Goal: Complete application form

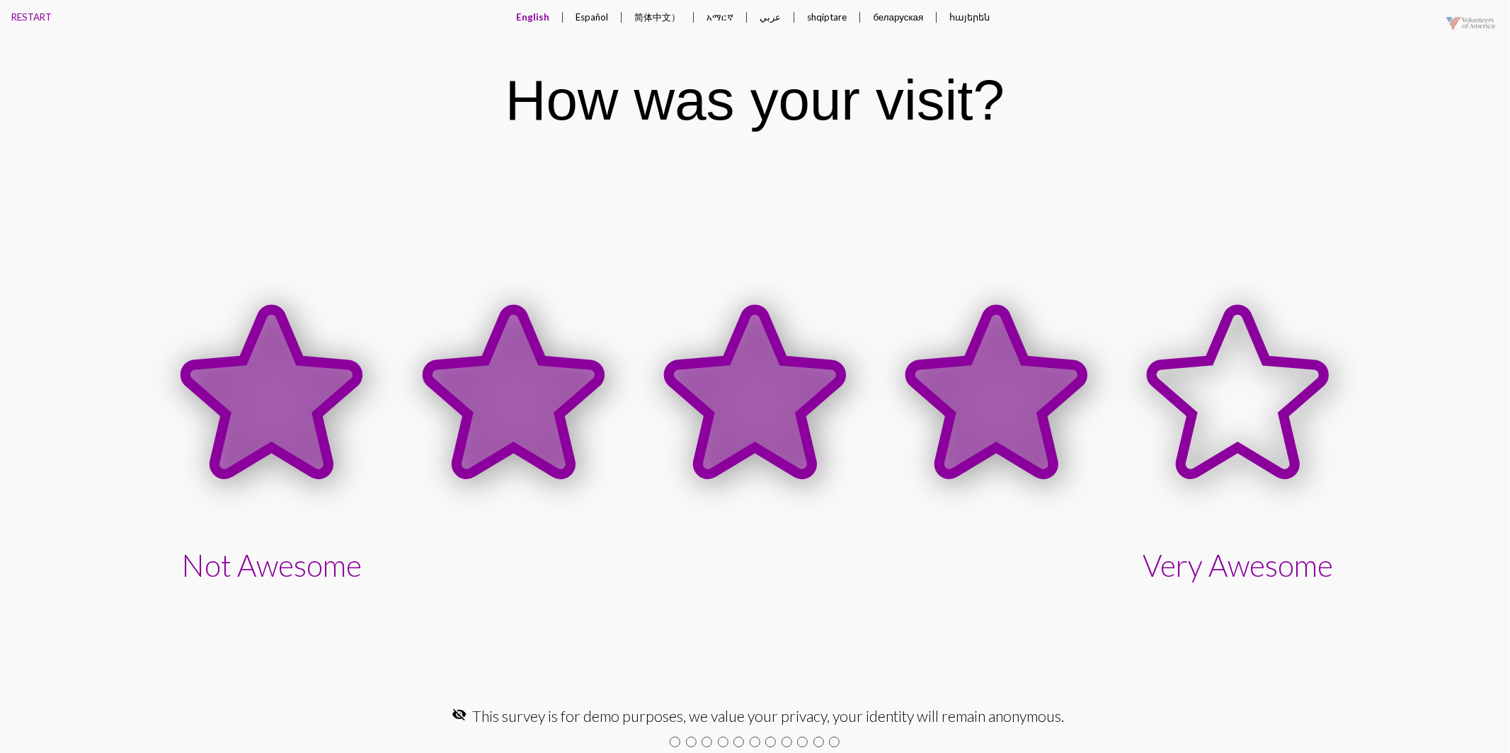
click at [976, 411] on icon at bounding box center [996, 392] width 172 height 165
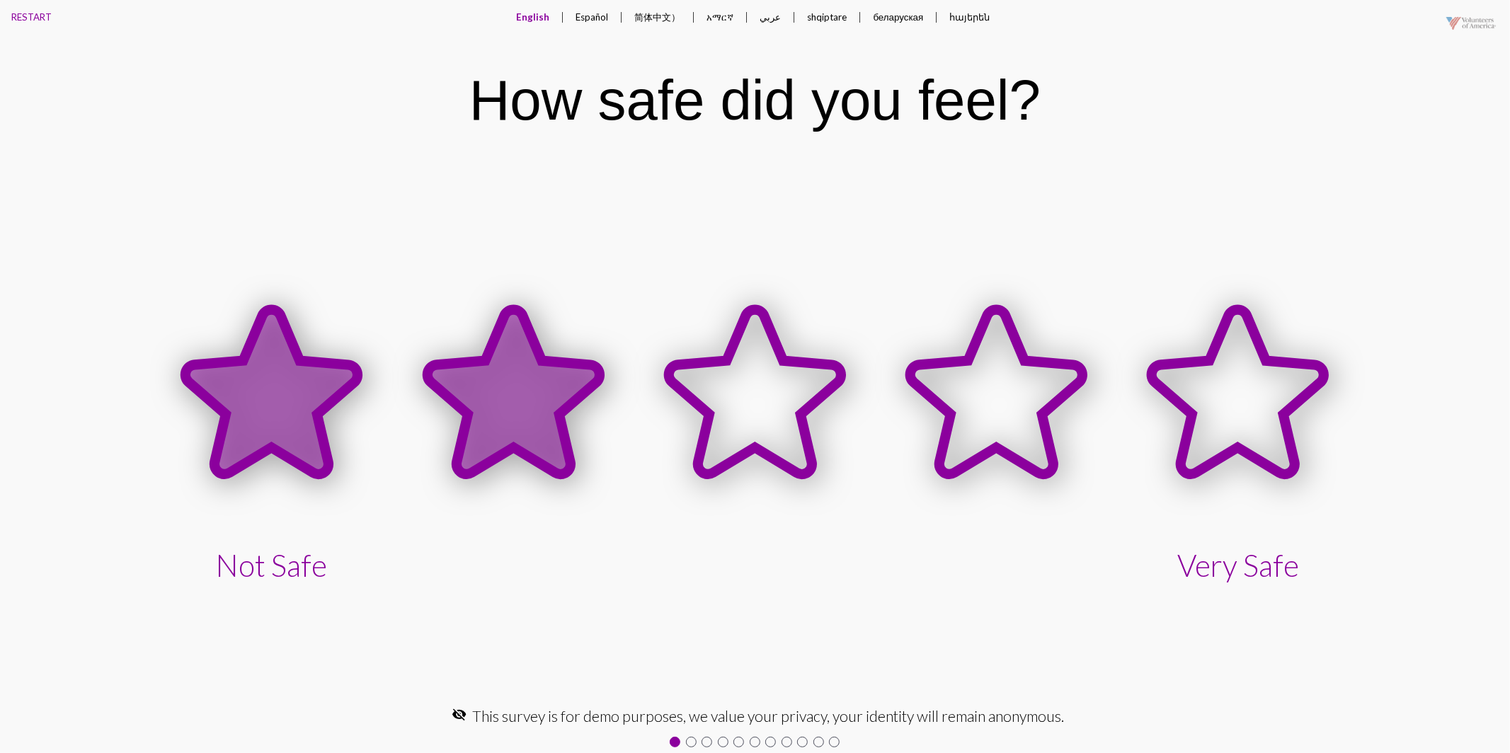
click at [531, 388] on icon at bounding box center [514, 392] width 172 height 165
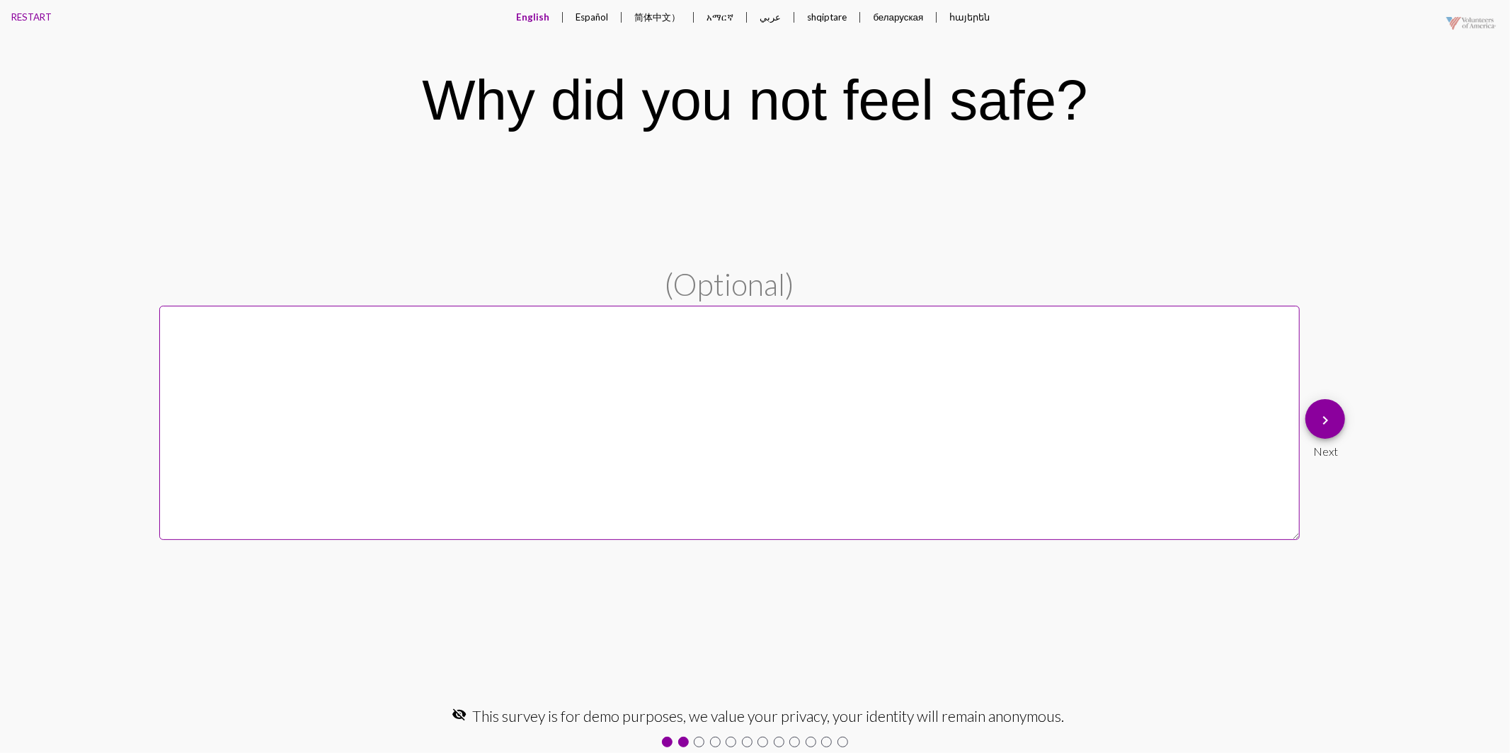
drag, startPoint x: 588, startPoint y: 18, endPoint x: 646, endPoint y: 28, distance: 58.8
click at [588, 18] on button "Español" at bounding box center [592, 17] width 55 height 34
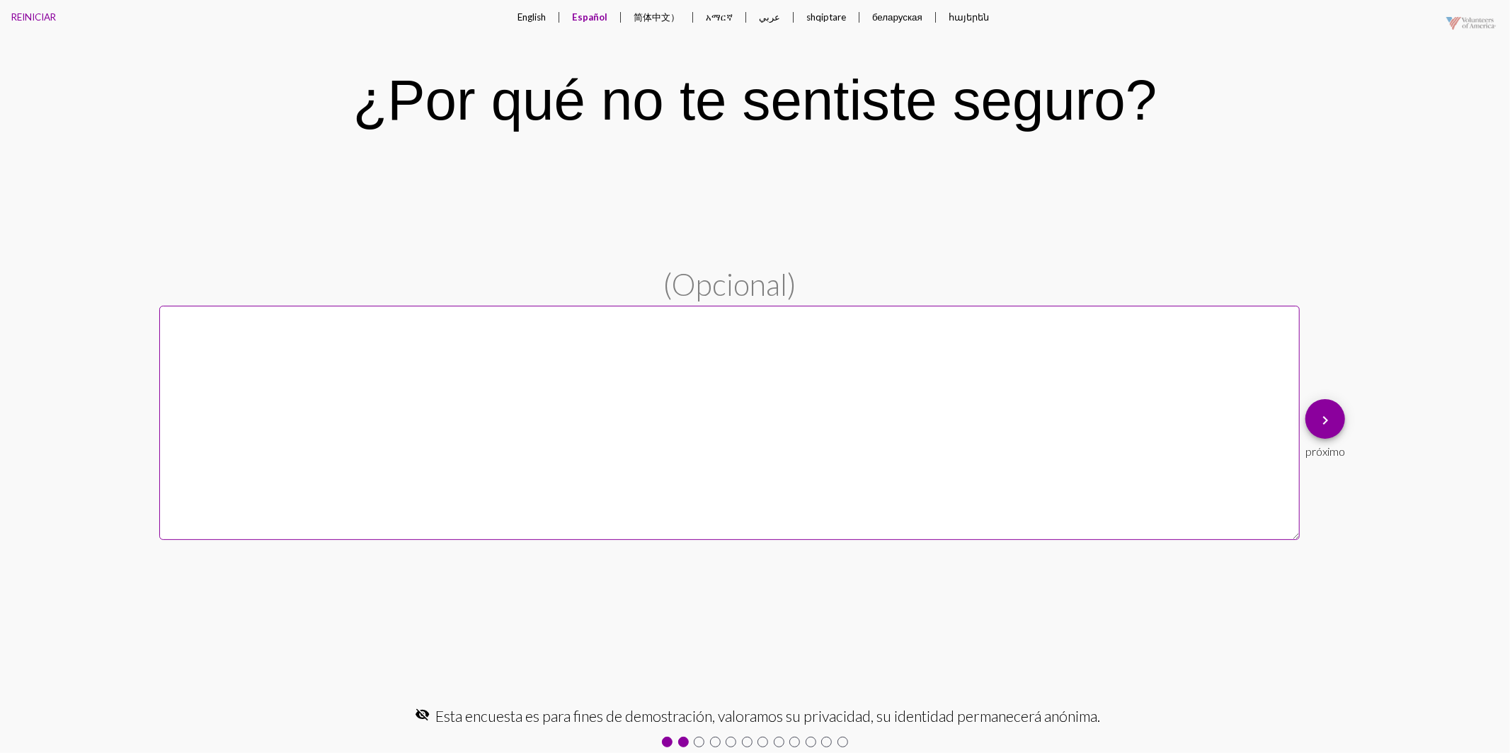
click at [655, 20] on button "简体中文）" at bounding box center [656, 17] width 69 height 35
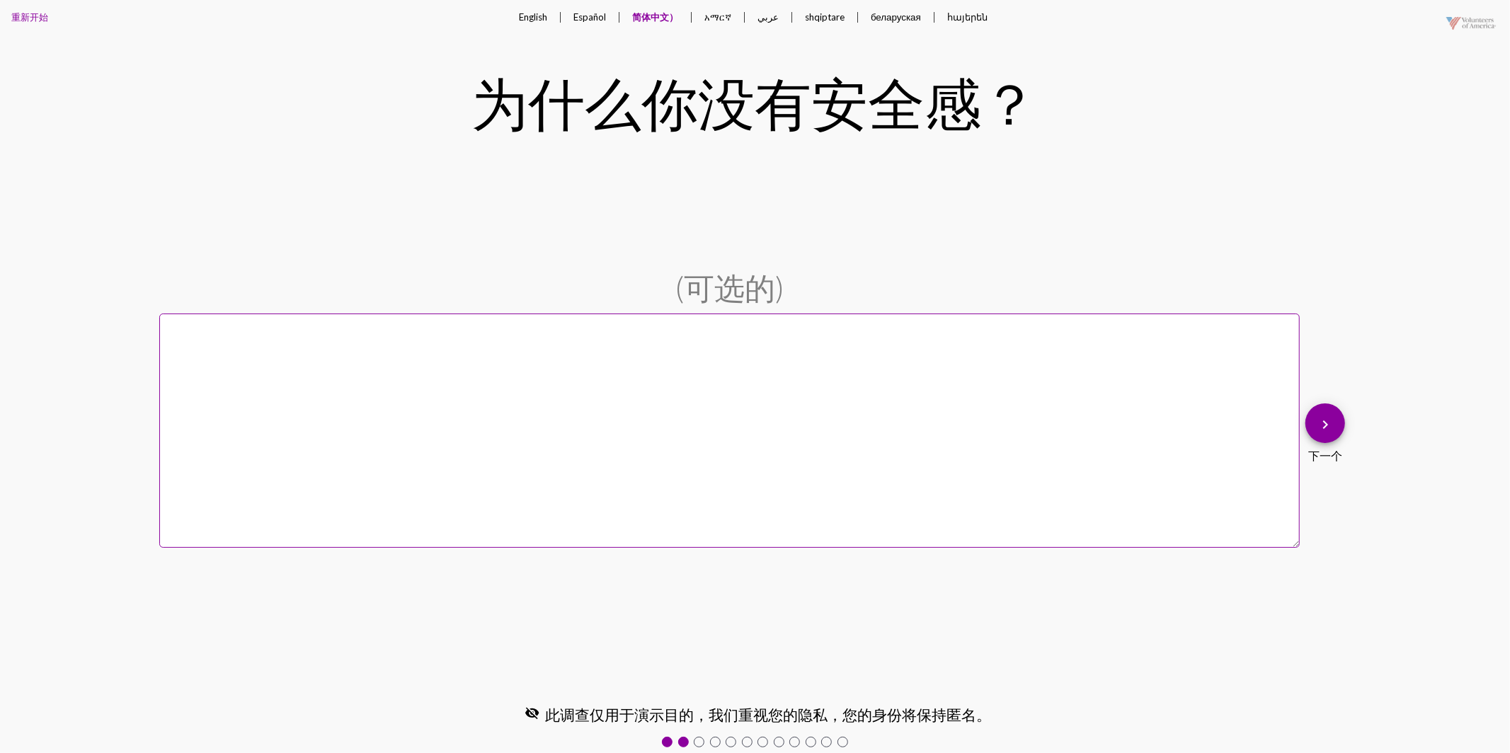
drag, startPoint x: 724, startPoint y: 18, endPoint x: 751, endPoint y: 19, distance: 26.9
click at [724, 18] on button "አማርኛ" at bounding box center [718, 17] width 50 height 35
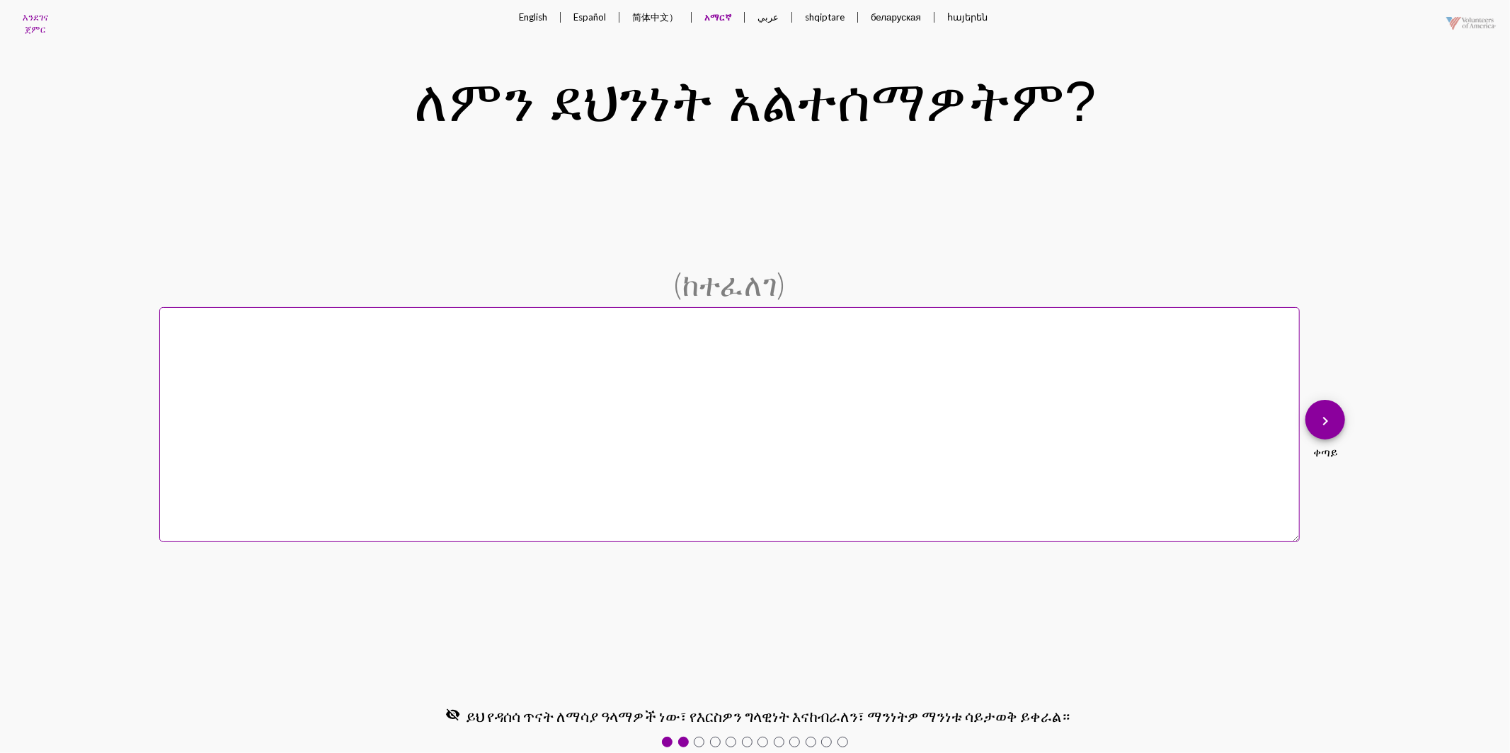
drag, startPoint x: 777, startPoint y: 18, endPoint x: 790, endPoint y: 20, distance: 13.5
click at [777, 18] on button "عربي" at bounding box center [768, 17] width 44 height 34
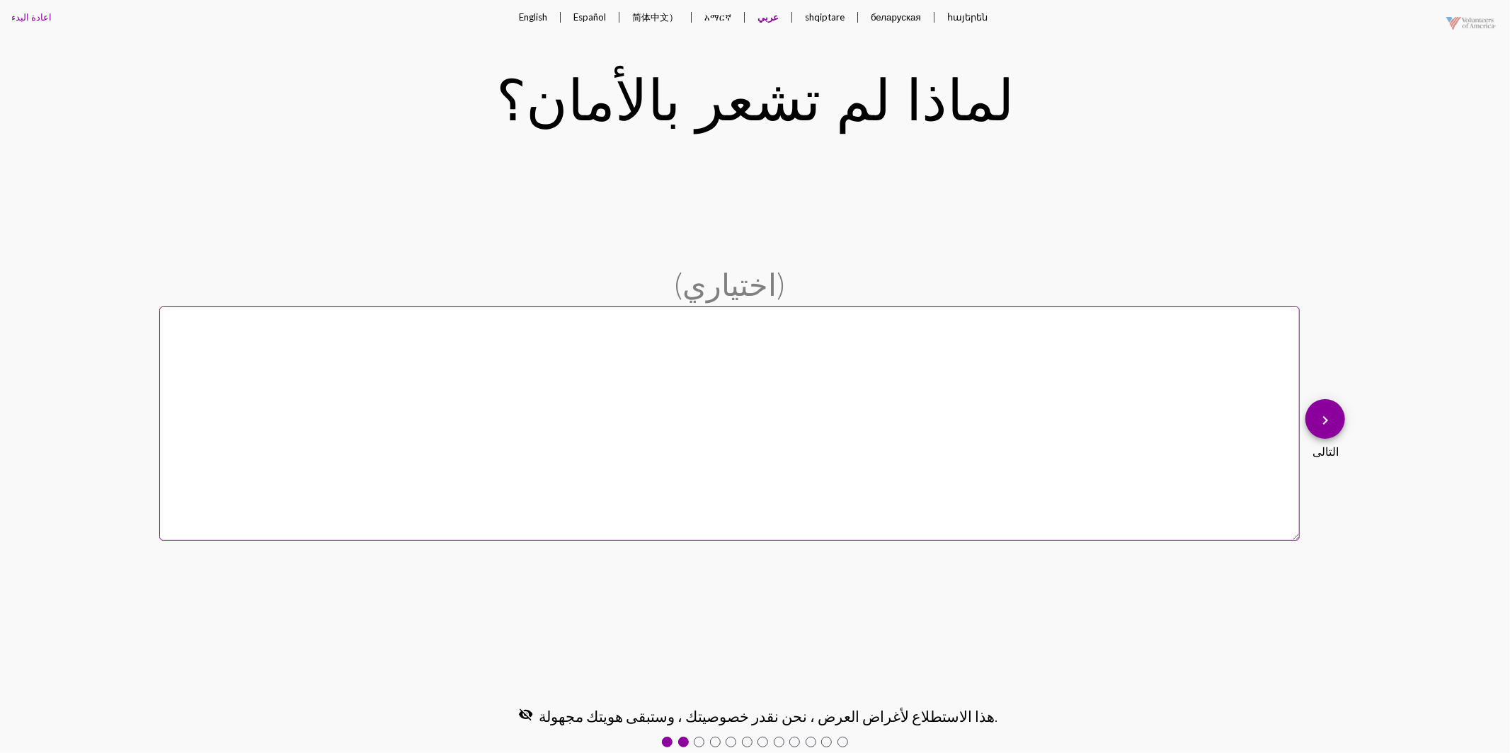
drag, startPoint x: 837, startPoint y: 19, endPoint x: 854, endPoint y: 19, distance: 17.7
click at [837, 19] on button "shqiptare" at bounding box center [825, 17] width 62 height 34
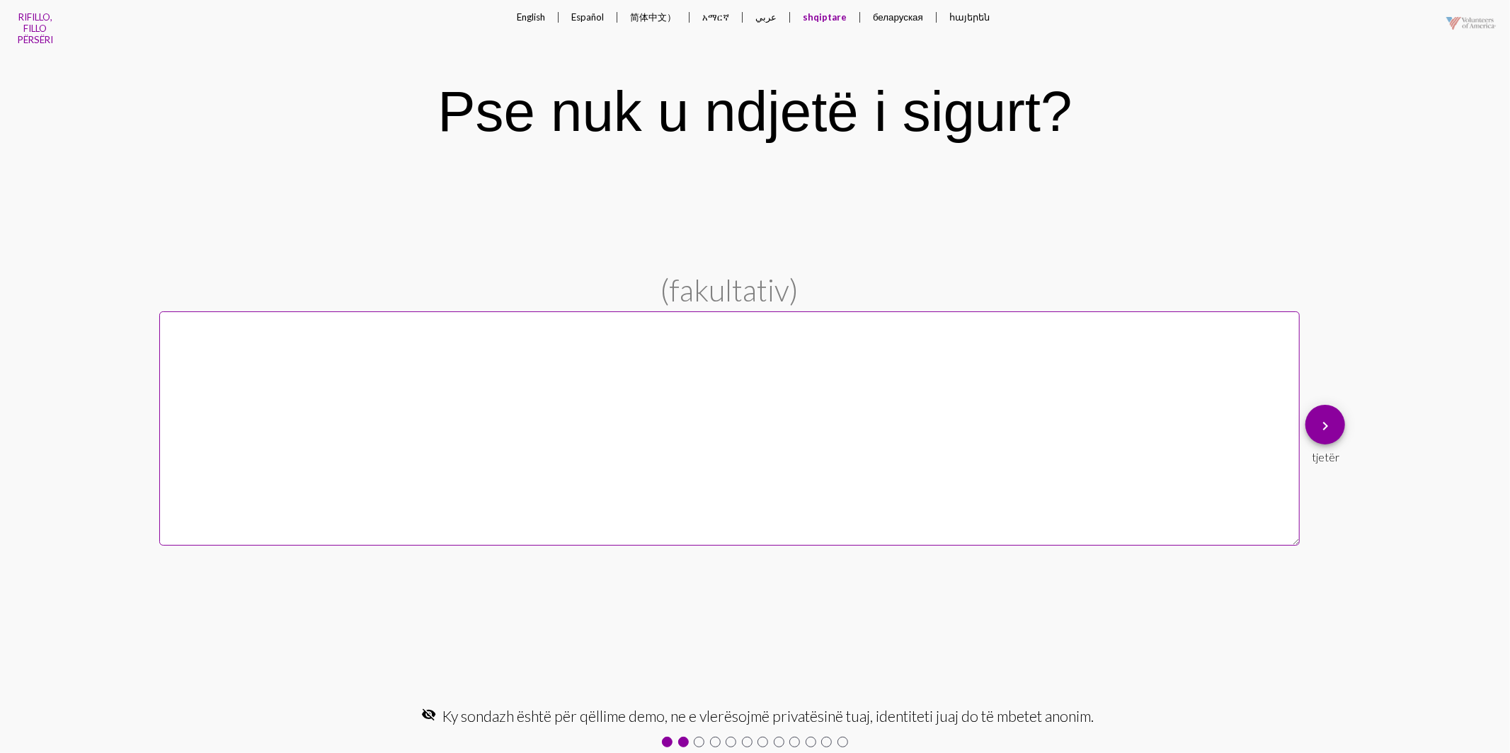
click at [907, 20] on button "беларуская" at bounding box center [897, 17] width 73 height 34
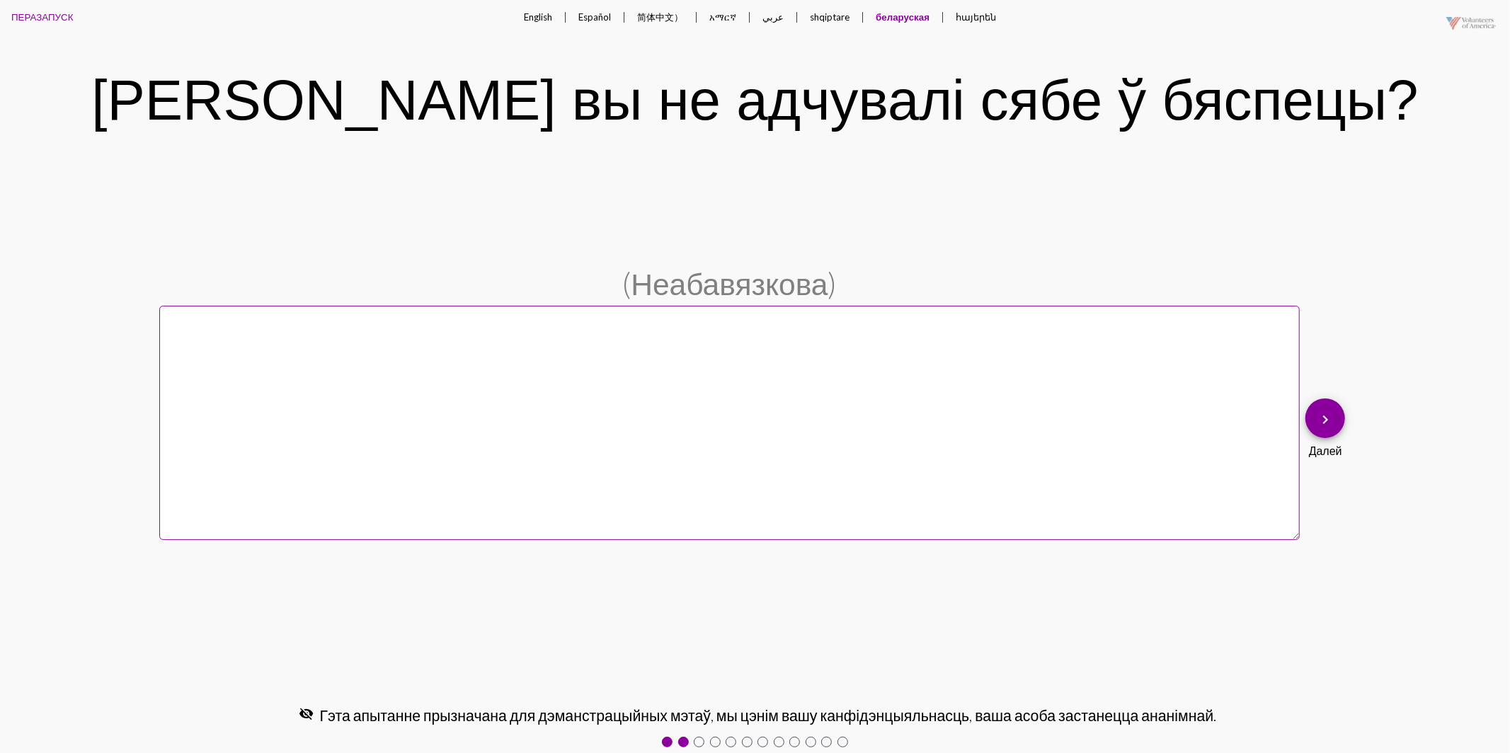
drag, startPoint x: 982, startPoint y: 18, endPoint x: 965, endPoint y: 25, distance: 18.1
click at [980, 19] on button "հայերեն" at bounding box center [975, 17] width 63 height 34
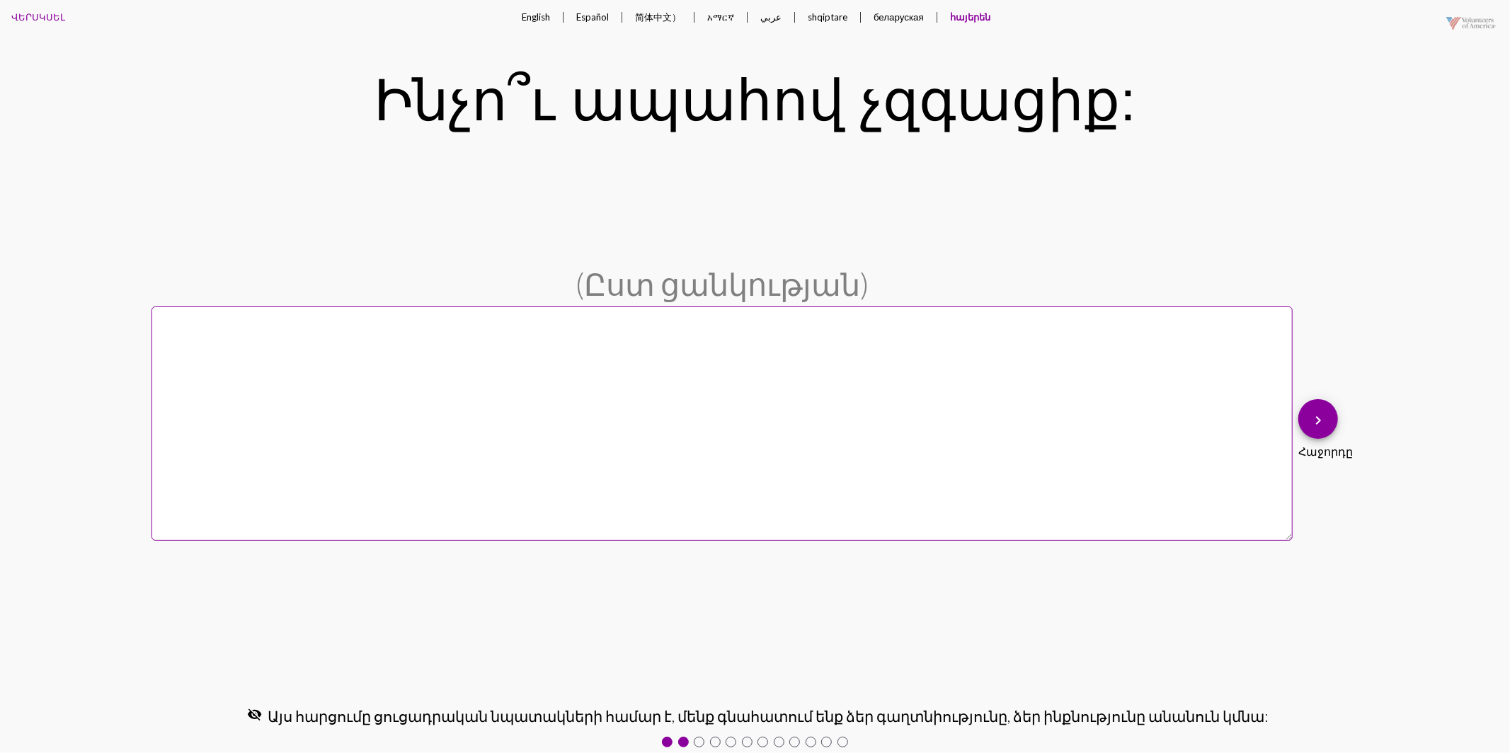
click at [586, 16] on button "Español" at bounding box center [592, 17] width 55 height 34
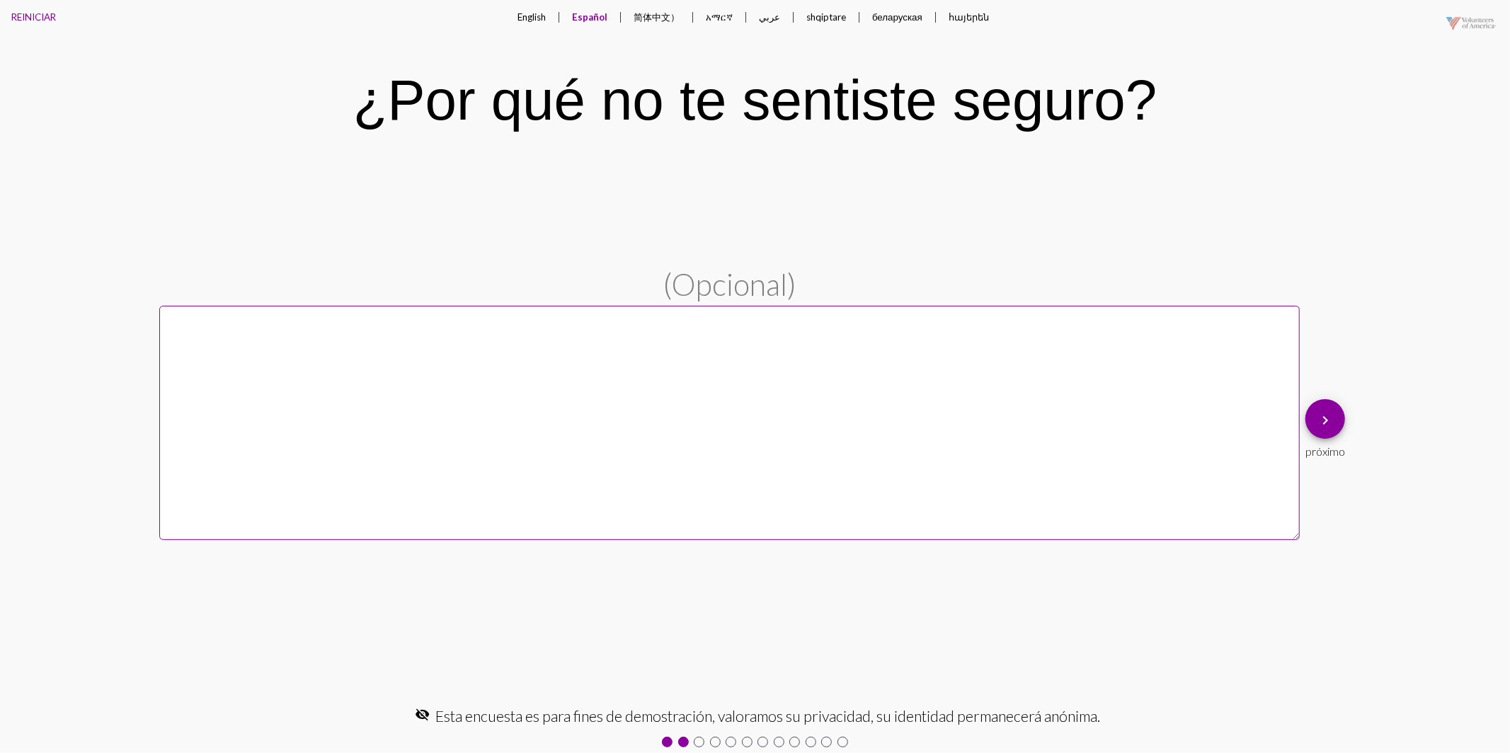
drag, startPoint x: 525, startPoint y: 18, endPoint x: 527, endPoint y: 35, distance: 17.1
click at [524, 17] on button "English" at bounding box center [531, 17] width 51 height 34
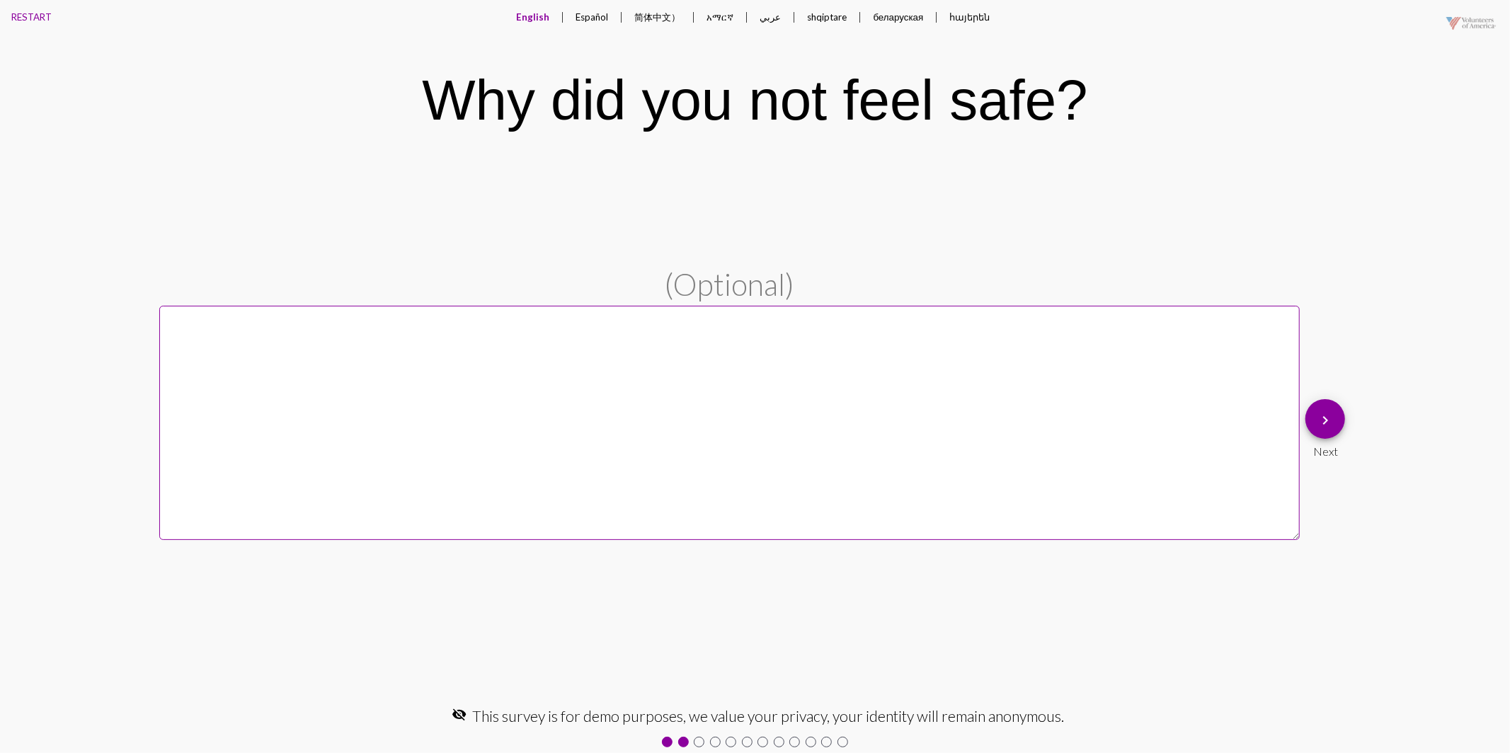
click at [1330, 419] on button "keyboard_arrow_right" at bounding box center [1325, 419] width 40 height 40
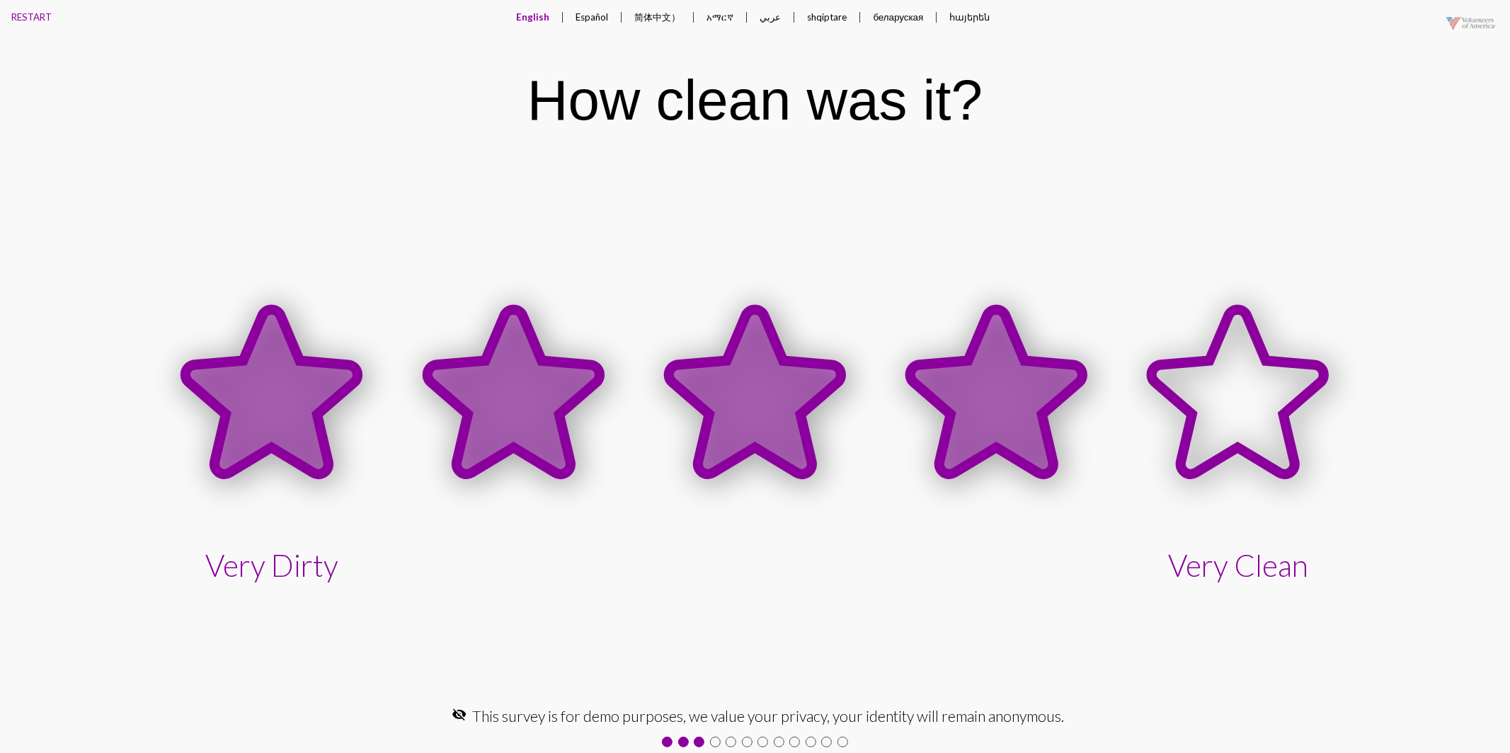
drag, startPoint x: 936, startPoint y: 406, endPoint x: 987, endPoint y: 433, distance: 57.9
click at [945, 405] on icon at bounding box center [996, 392] width 172 height 165
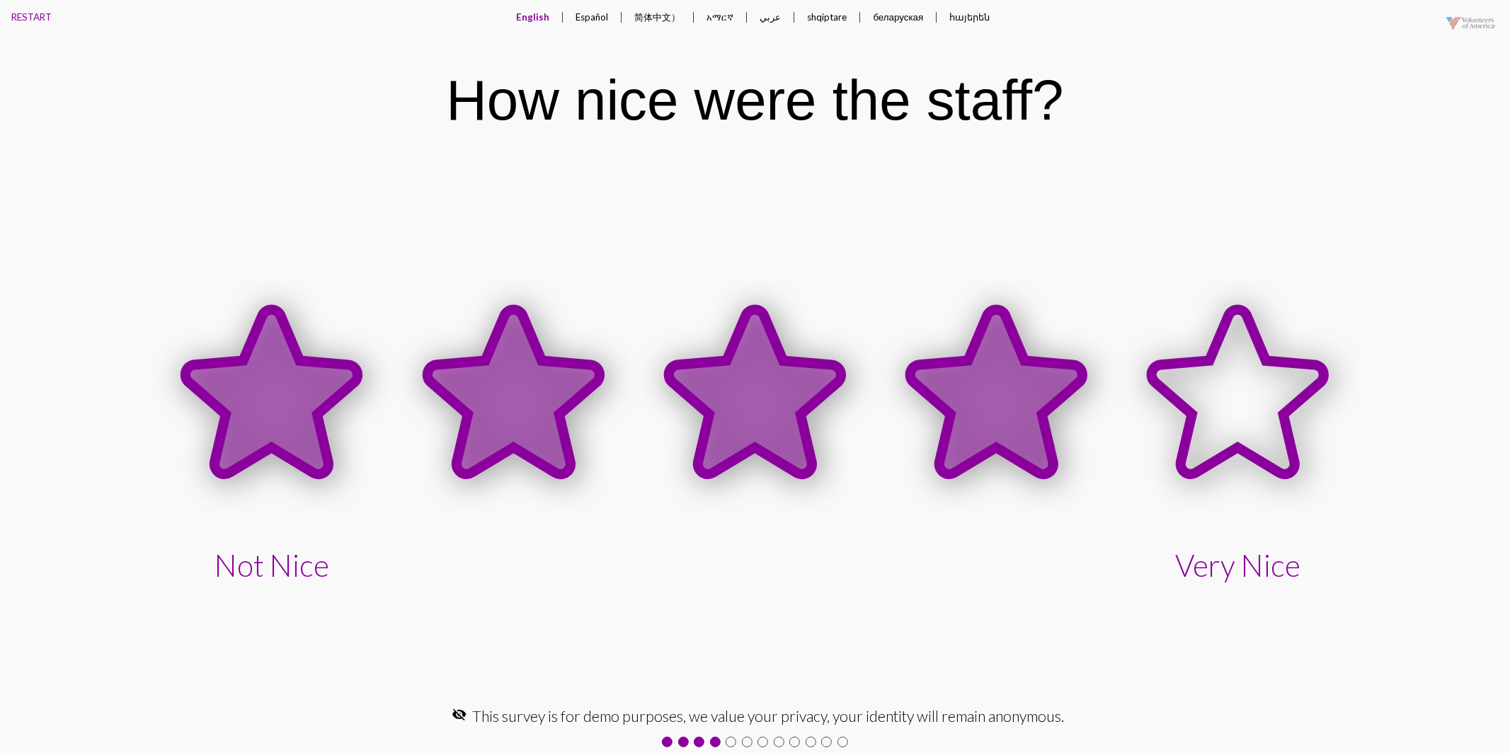
click at [1023, 405] on icon at bounding box center [996, 392] width 172 height 165
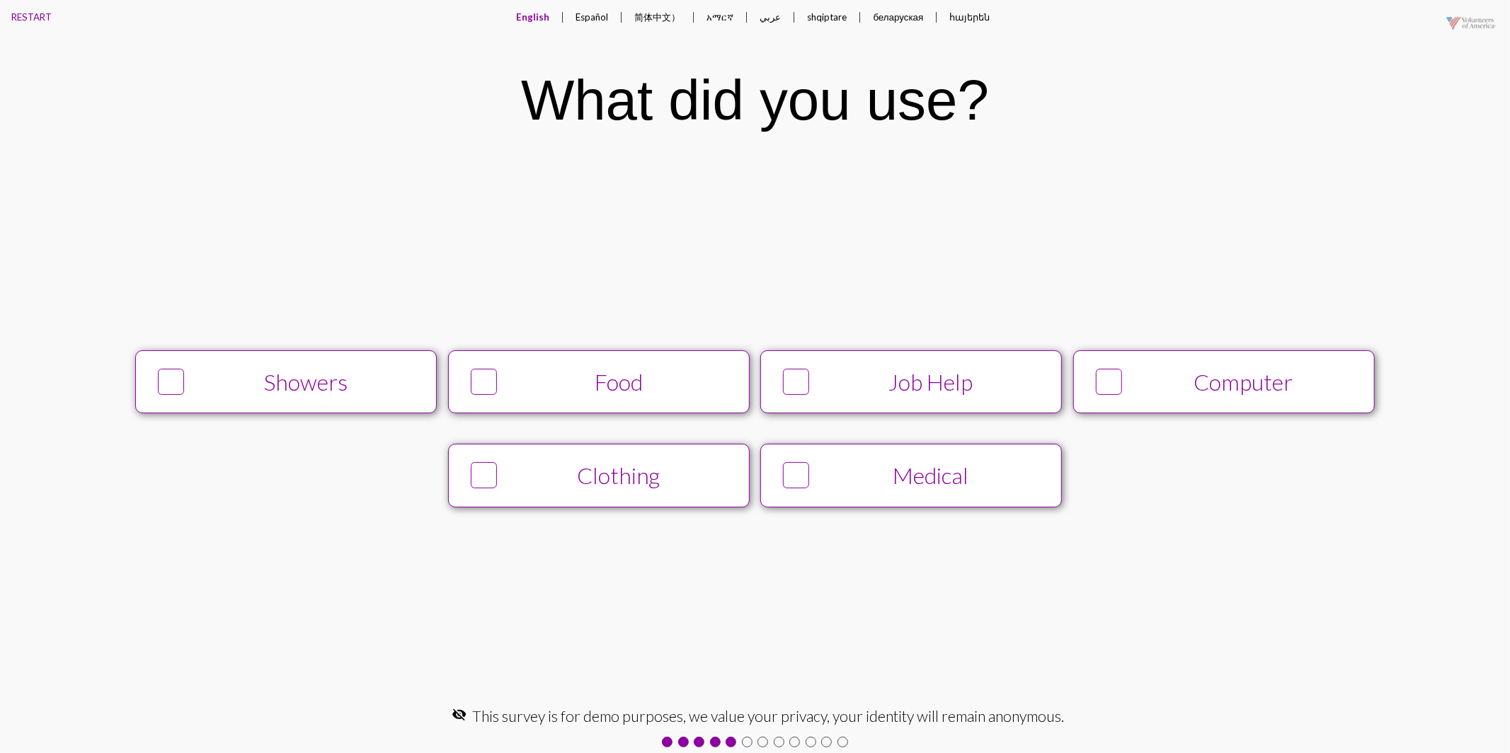
drag, startPoint x: 1022, startPoint y: 391, endPoint x: 1058, endPoint y: 416, distance: 42.8
click at [1022, 391] on div "Job Help" at bounding box center [931, 382] width 230 height 28
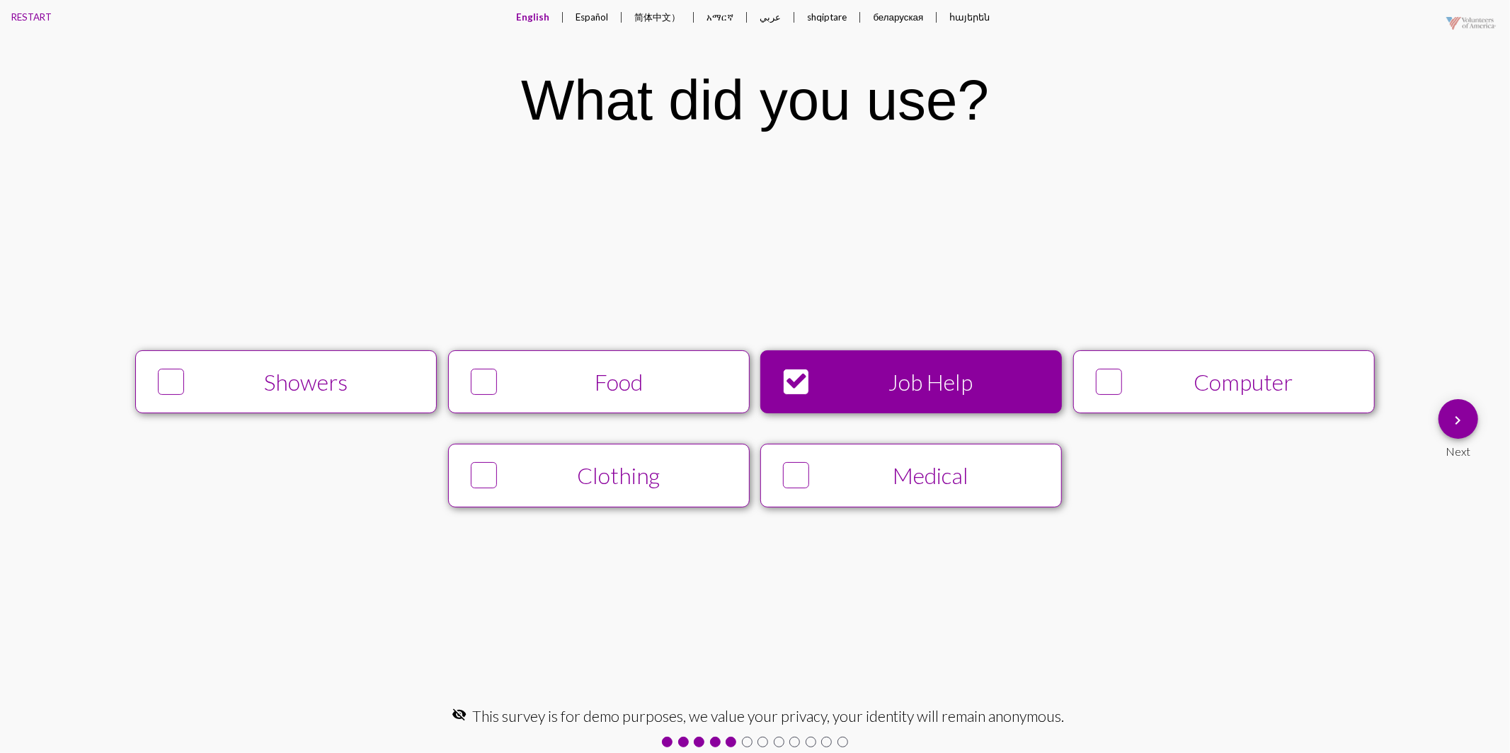
click at [1206, 391] on button "Computer" at bounding box center [1224, 382] width 302 height 64
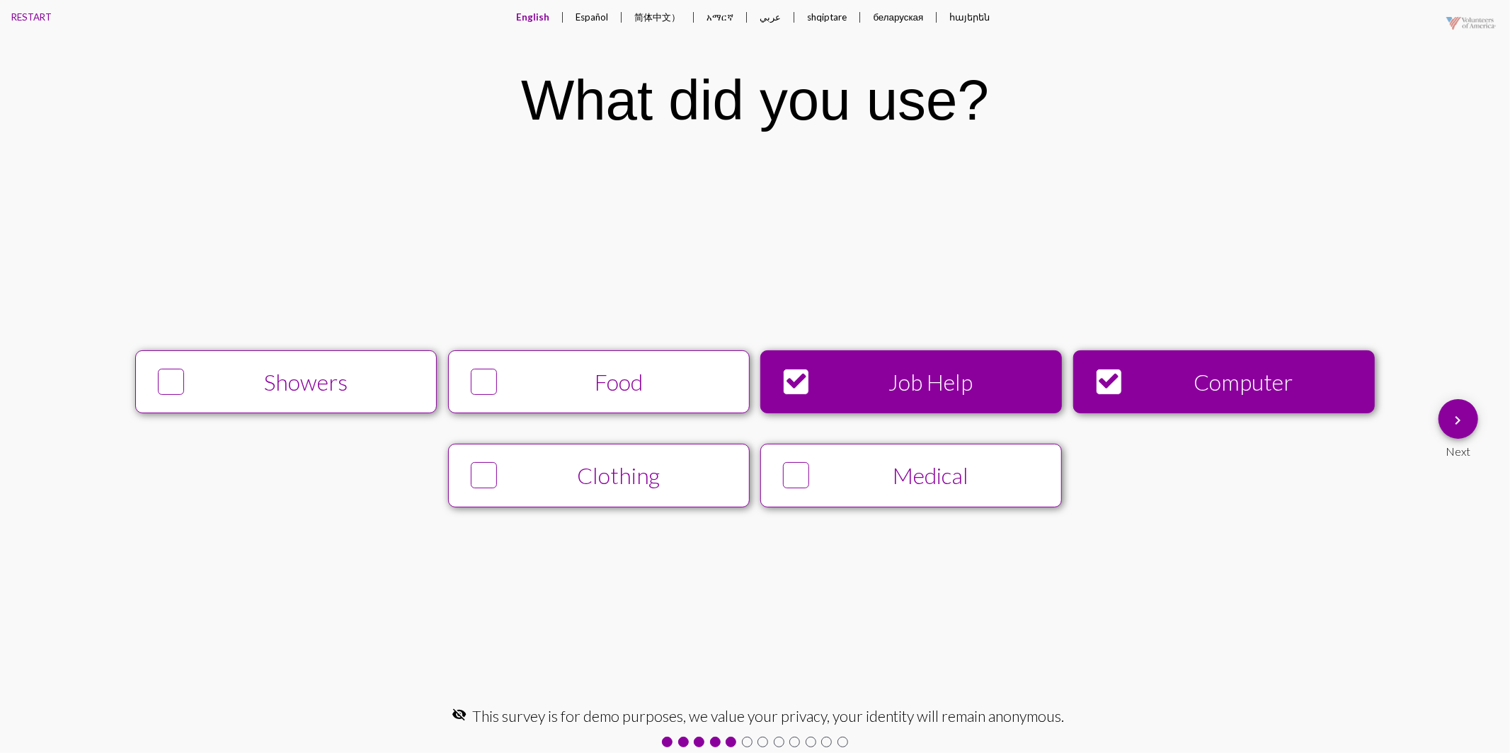
click at [1444, 416] on button "keyboard_arrow_right" at bounding box center [1458, 419] width 40 height 40
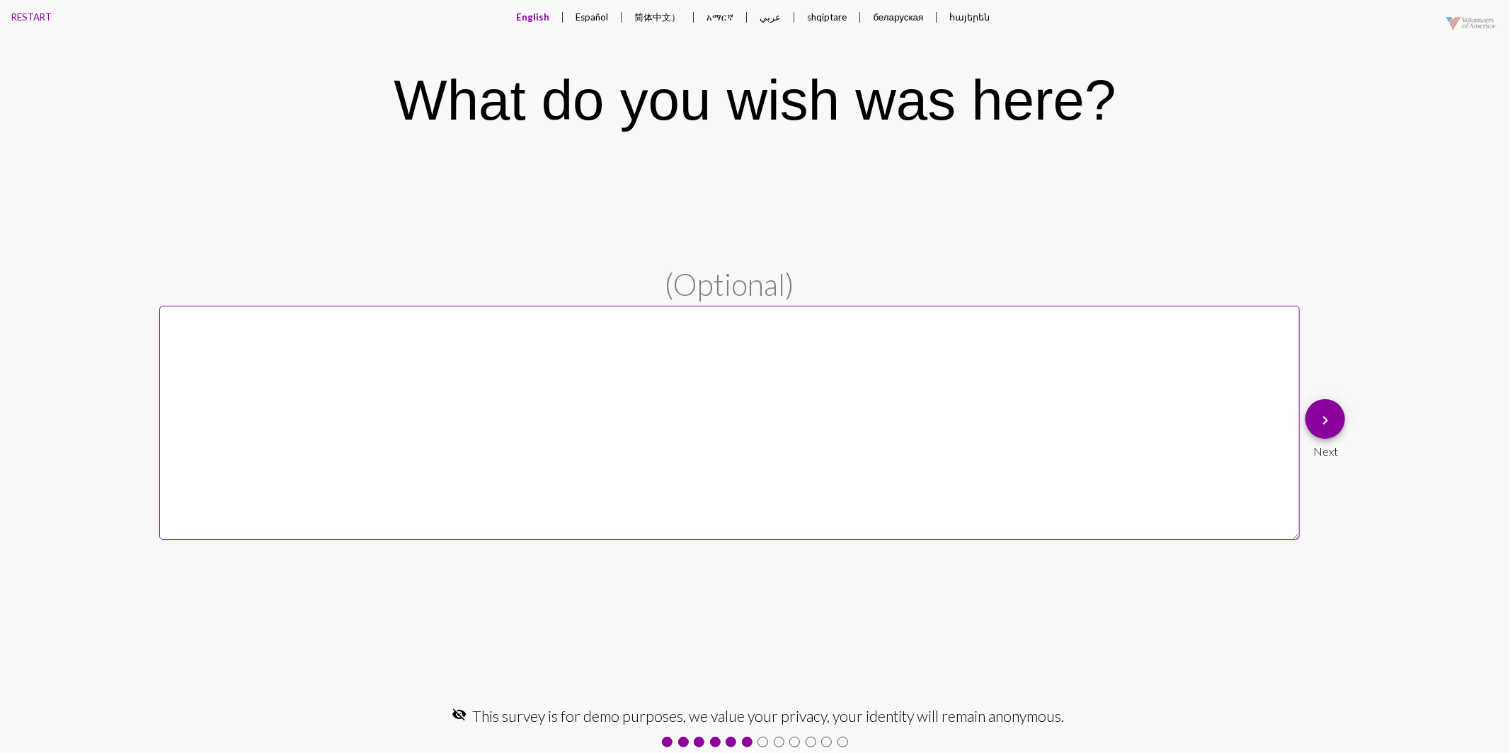
click at [670, 437] on textarea at bounding box center [729, 423] width 1141 height 234
click at [947, 394] on textarea at bounding box center [729, 423] width 1141 height 234
drag, startPoint x: 1329, startPoint y: 428, endPoint x: 1305, endPoint y: 446, distance: 29.9
click at [1329, 428] on mat-icon "keyboard_arrow_right" at bounding box center [1325, 420] width 17 height 17
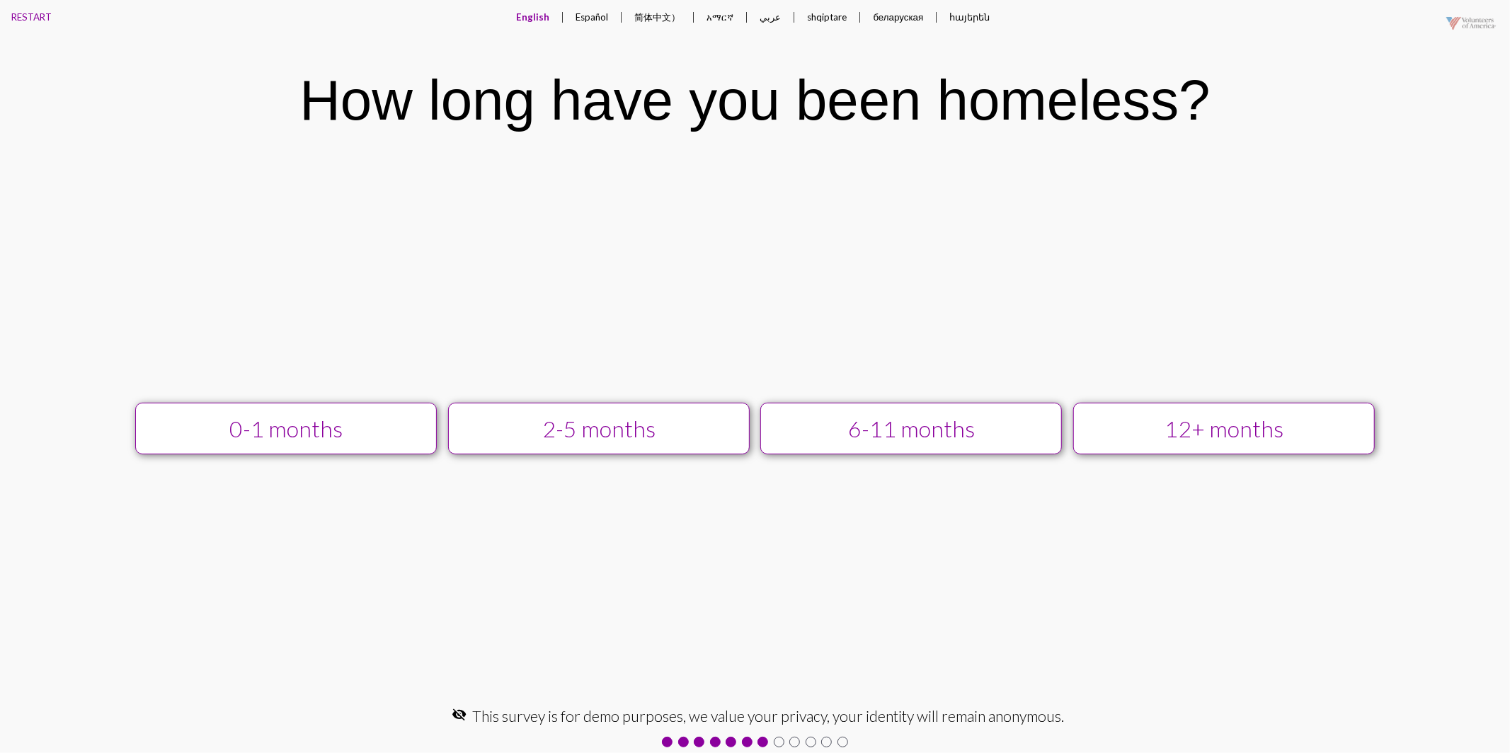
click at [1137, 439] on button "12+ months" at bounding box center [1224, 429] width 302 height 52
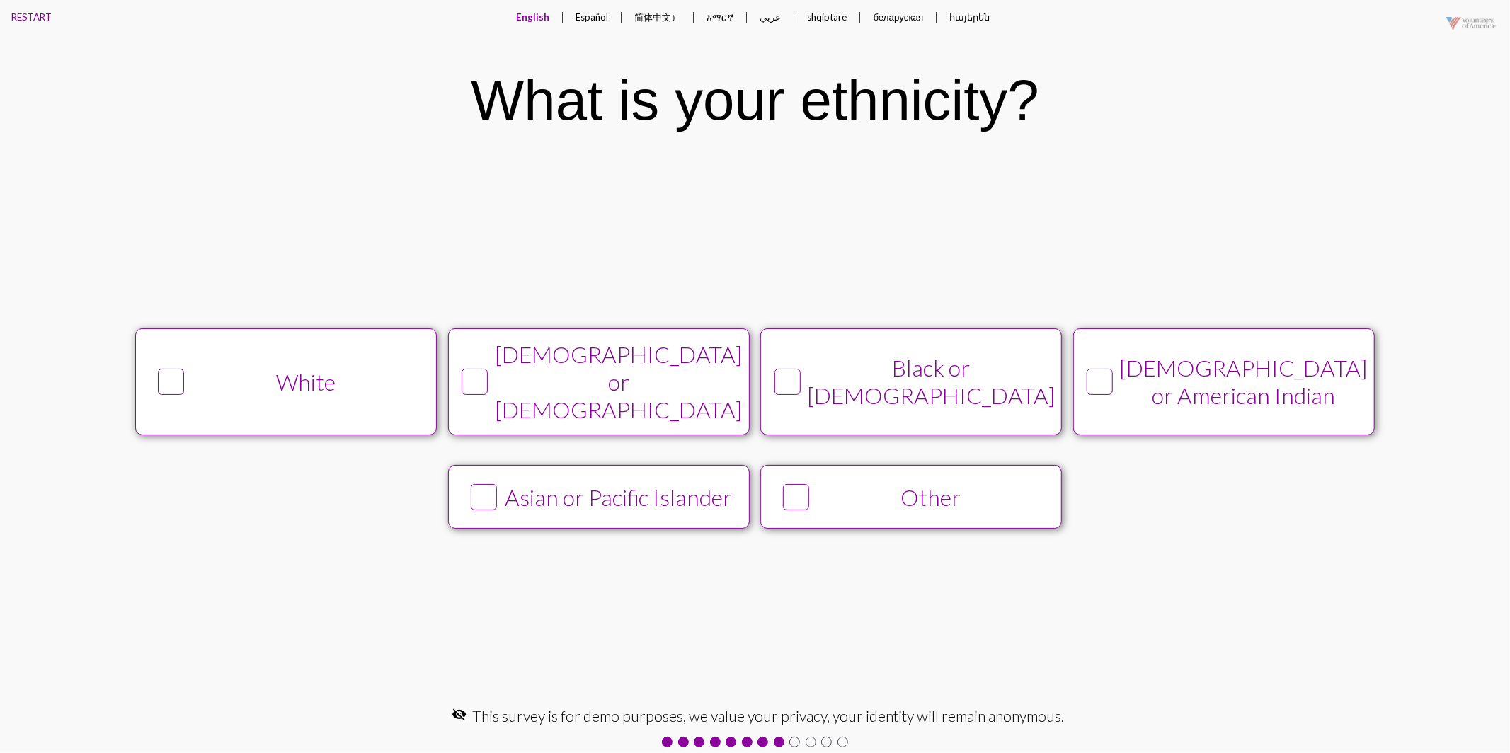
drag, startPoint x: 1148, startPoint y: 399, endPoint x: 1043, endPoint y: 508, distance: 150.7
click at [1147, 399] on div "[DEMOGRAPHIC_DATA] or American Indian" at bounding box center [1244, 381] width 248 height 55
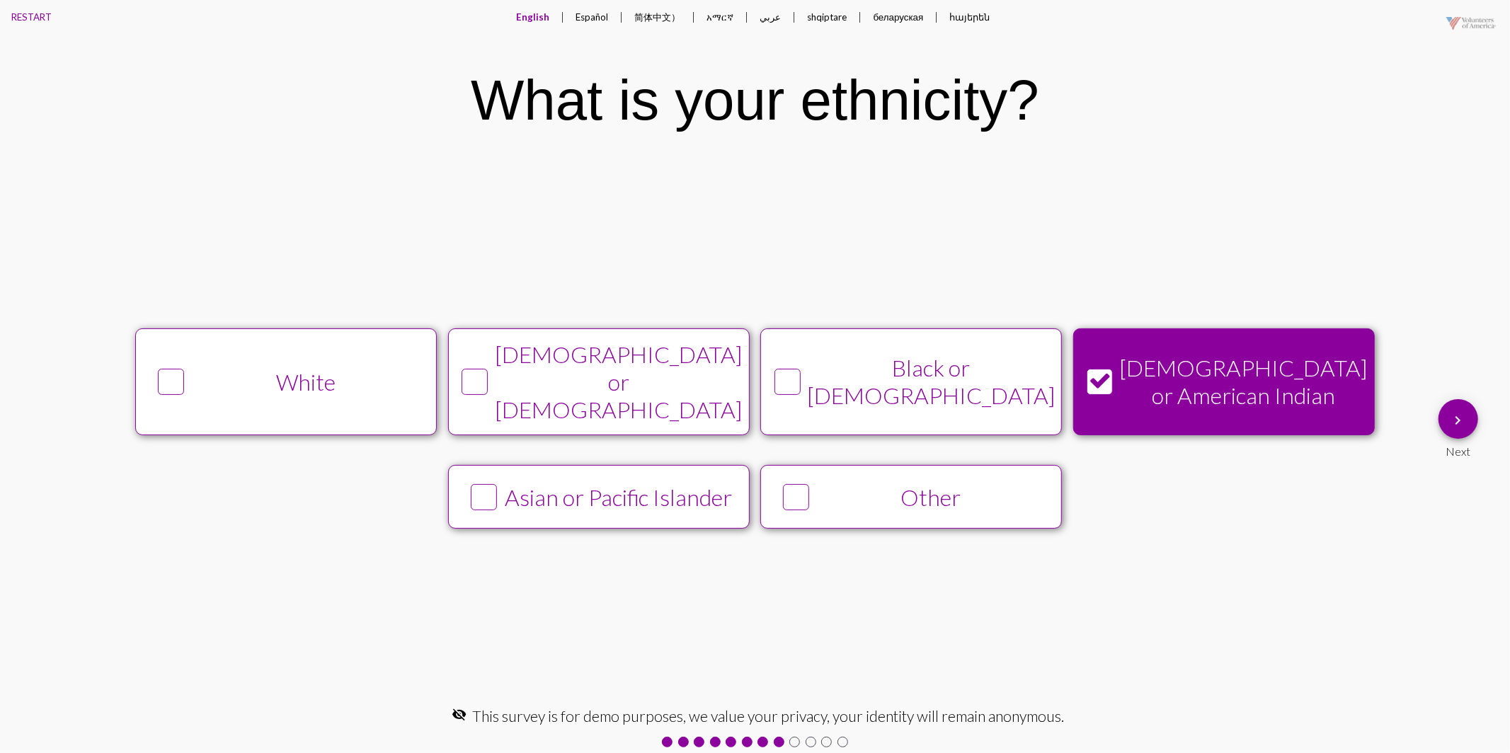
drag, startPoint x: 935, startPoint y: 493, endPoint x: 1234, endPoint y: 471, distance: 299.6
click at [942, 490] on div "Other" at bounding box center [931, 497] width 230 height 28
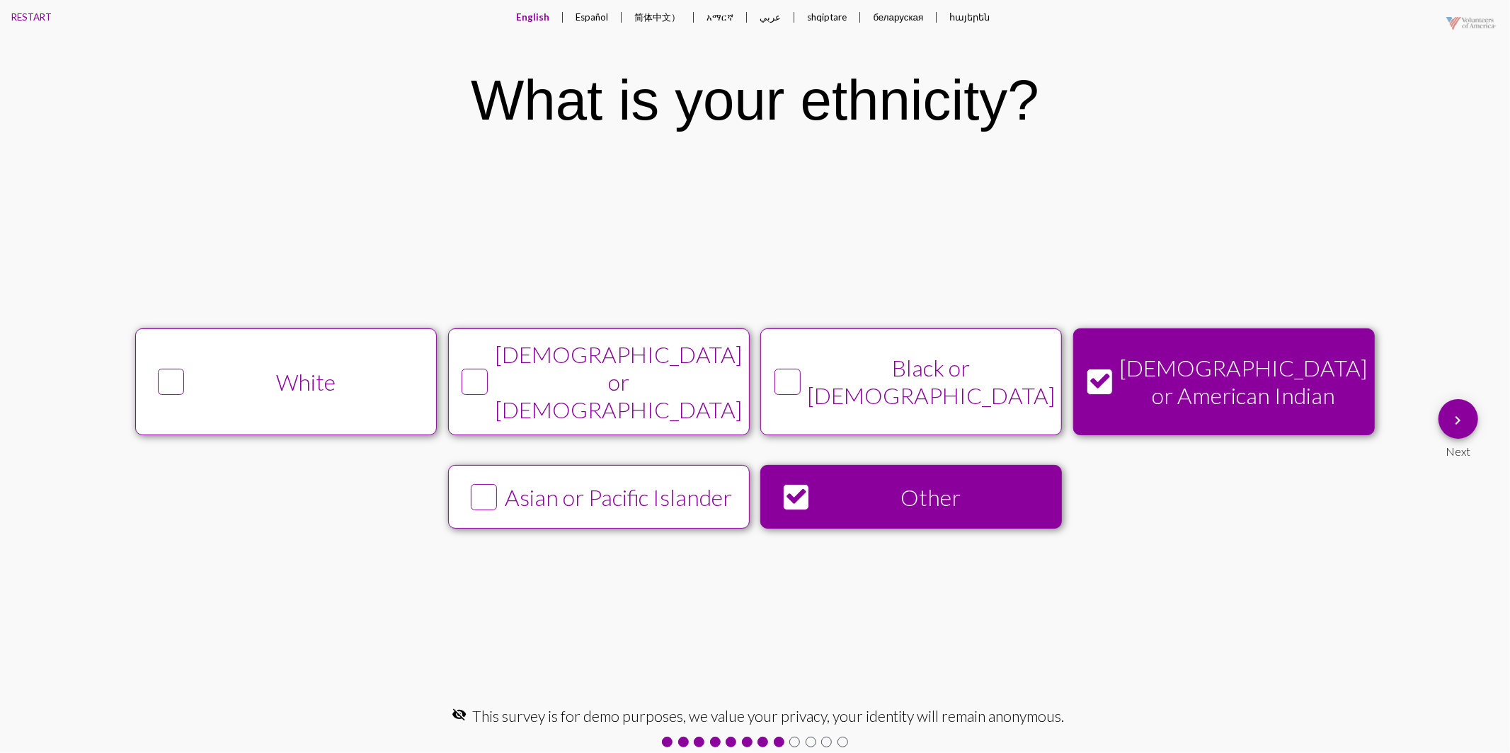
click at [1450, 426] on mat-icon "keyboard_arrow_right" at bounding box center [1458, 420] width 17 height 17
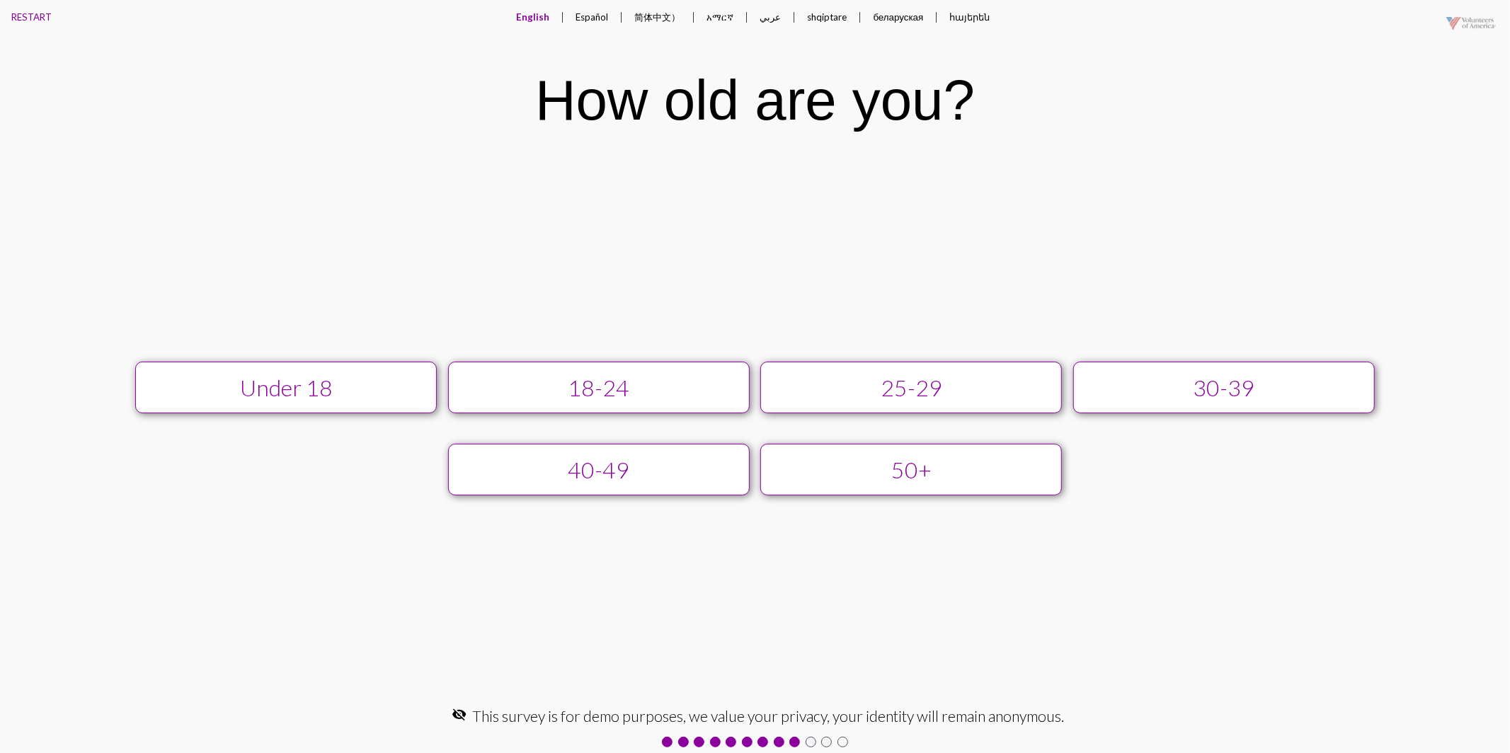
click at [913, 396] on div "25-29" at bounding box center [912, 388] width 270 height 28
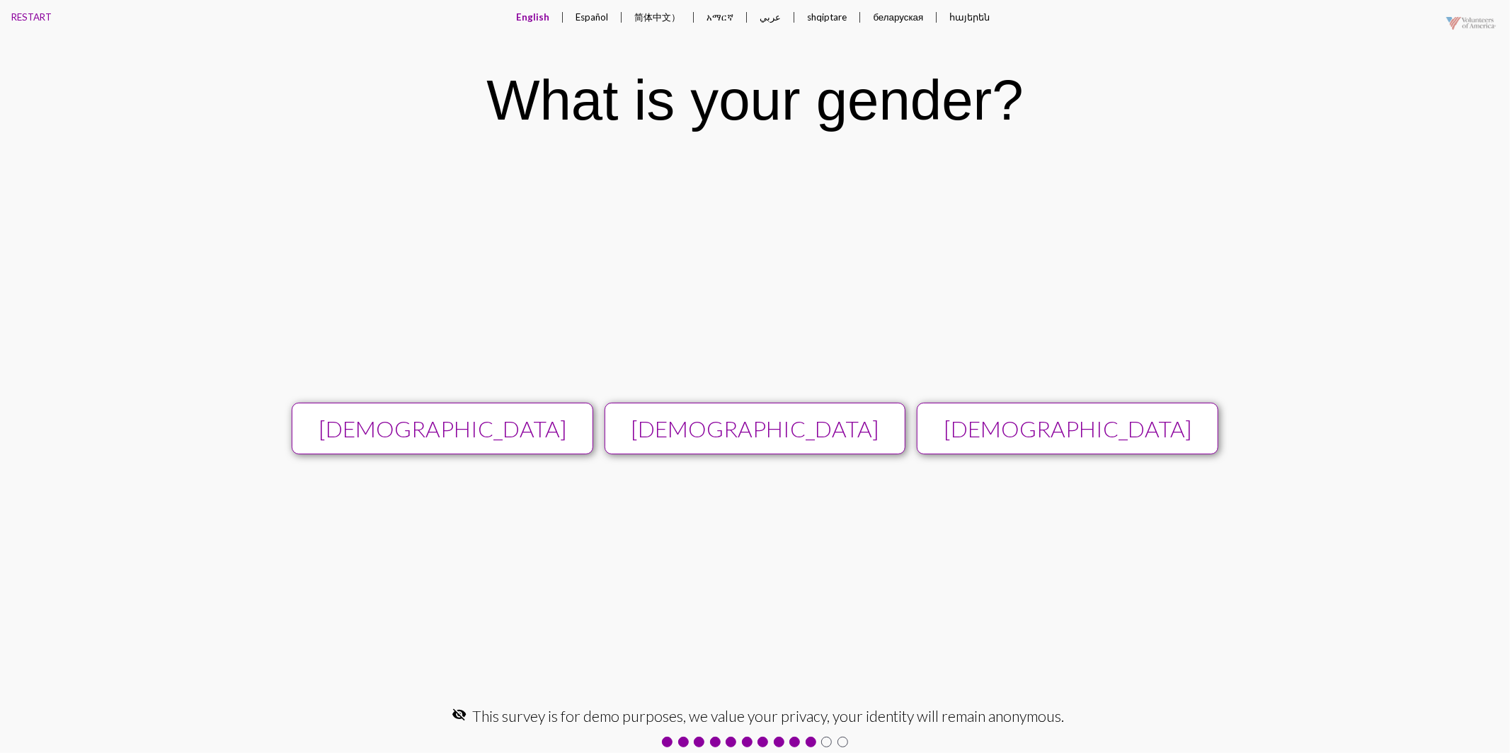
click at [813, 428] on div "[DEMOGRAPHIC_DATA]" at bounding box center [755, 429] width 270 height 28
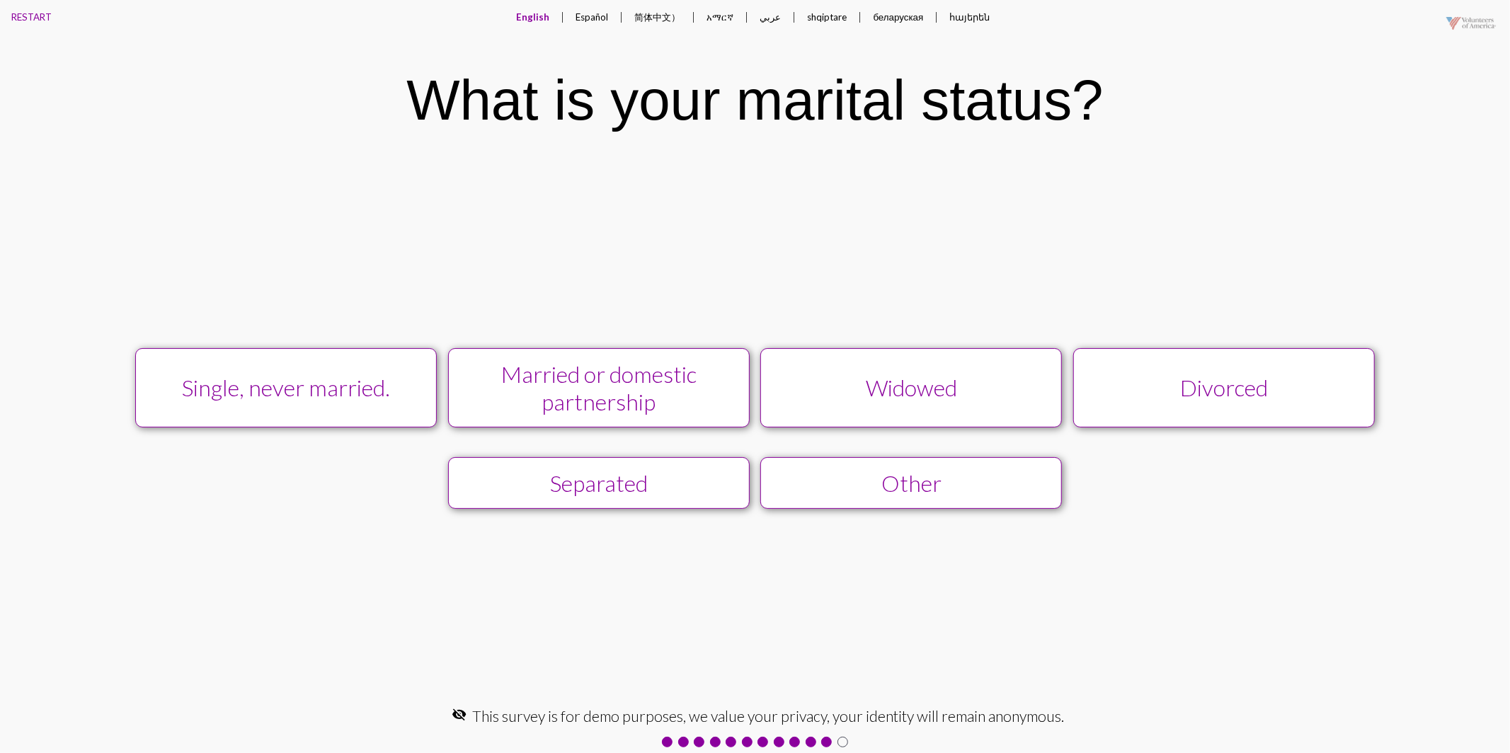
click at [846, 401] on div "Widowed" at bounding box center [912, 388] width 270 height 28
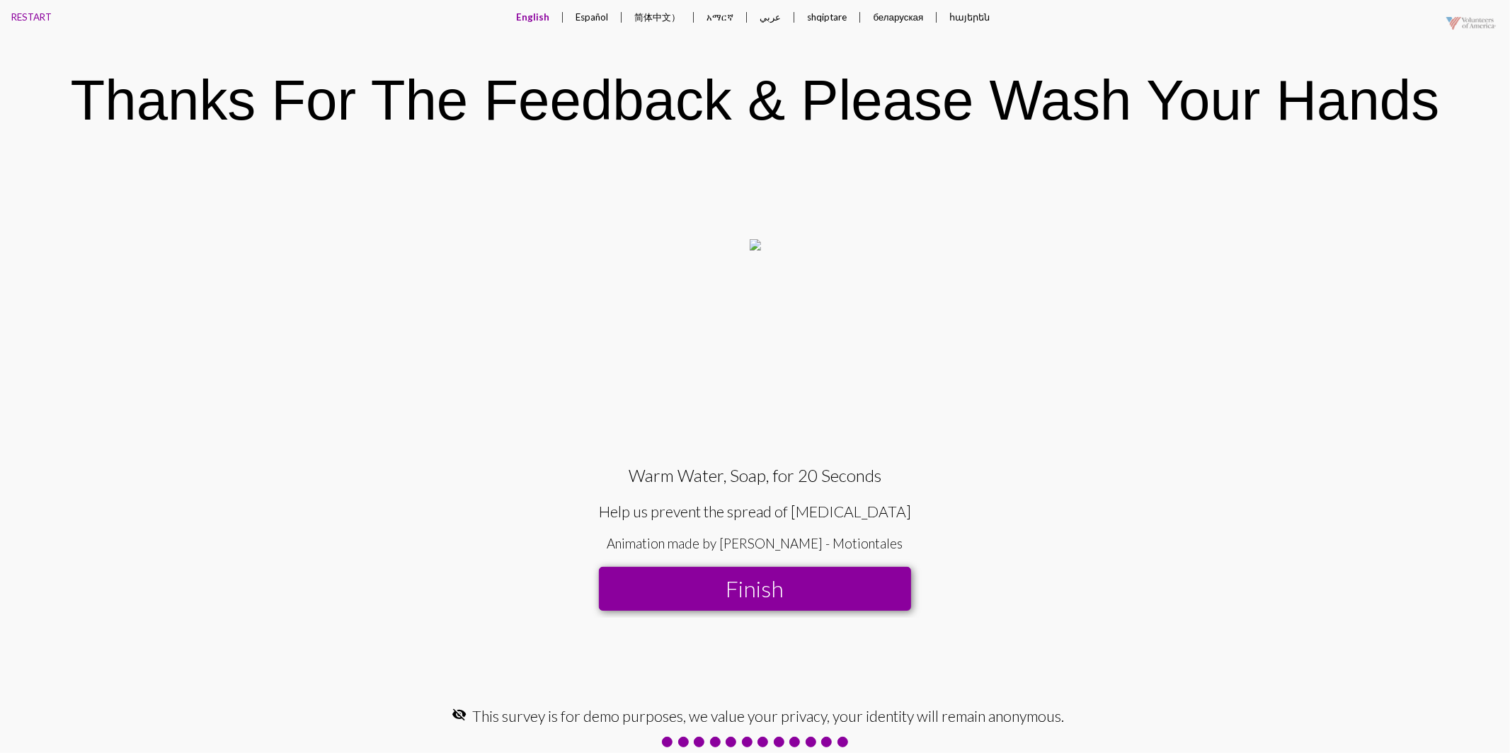
click at [788, 589] on button "Finish" at bounding box center [755, 589] width 312 height 44
